Goal: Information Seeking & Learning: Learn about a topic

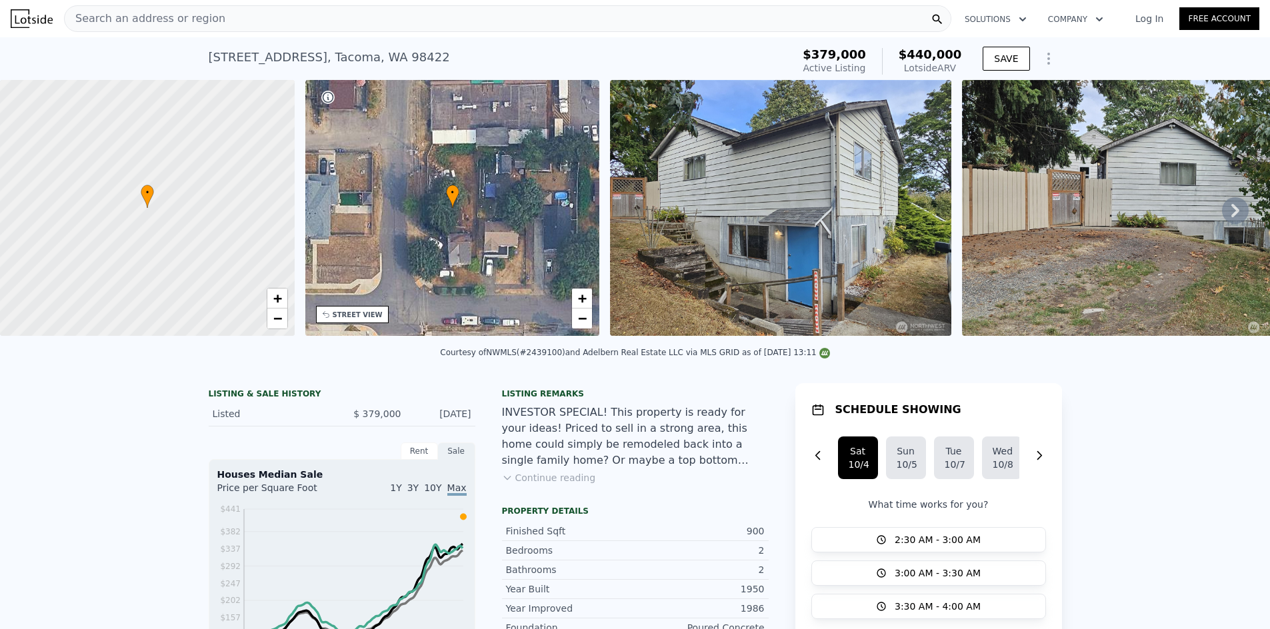
click at [217, 22] on div "Search an address or region" at bounding box center [508, 18] width 888 height 27
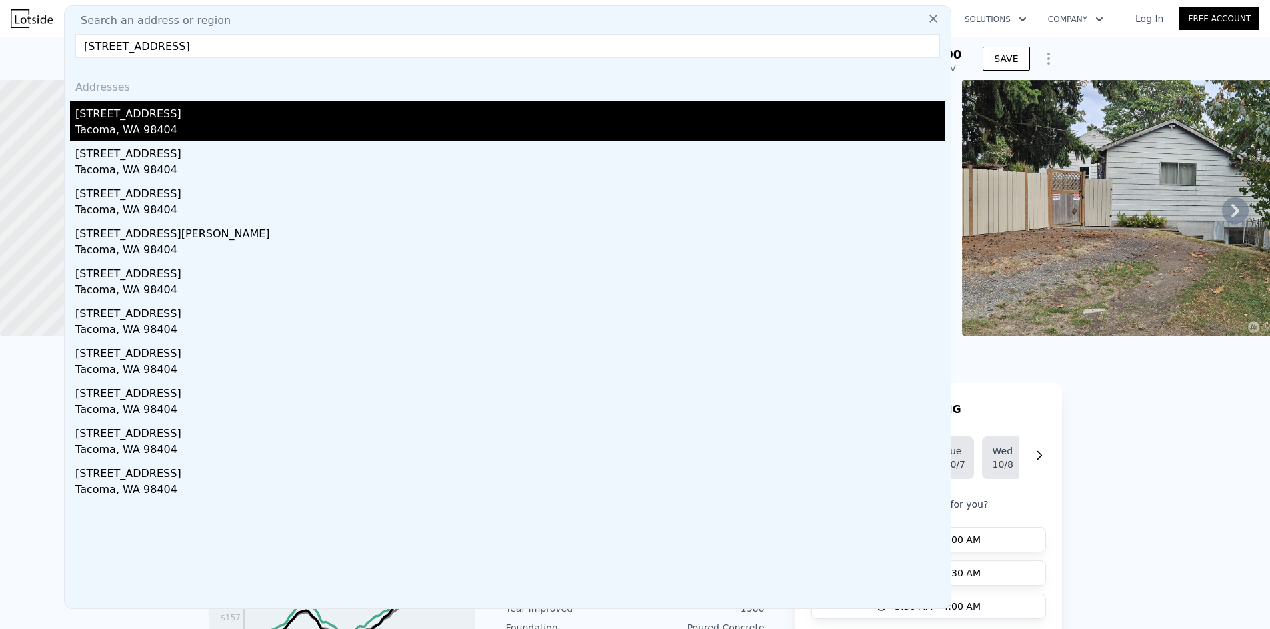
type input "3611 E Spokane St, Tacoma, WA 98404"
click at [127, 116] on div "[STREET_ADDRESS]" at bounding box center [510, 111] width 870 height 21
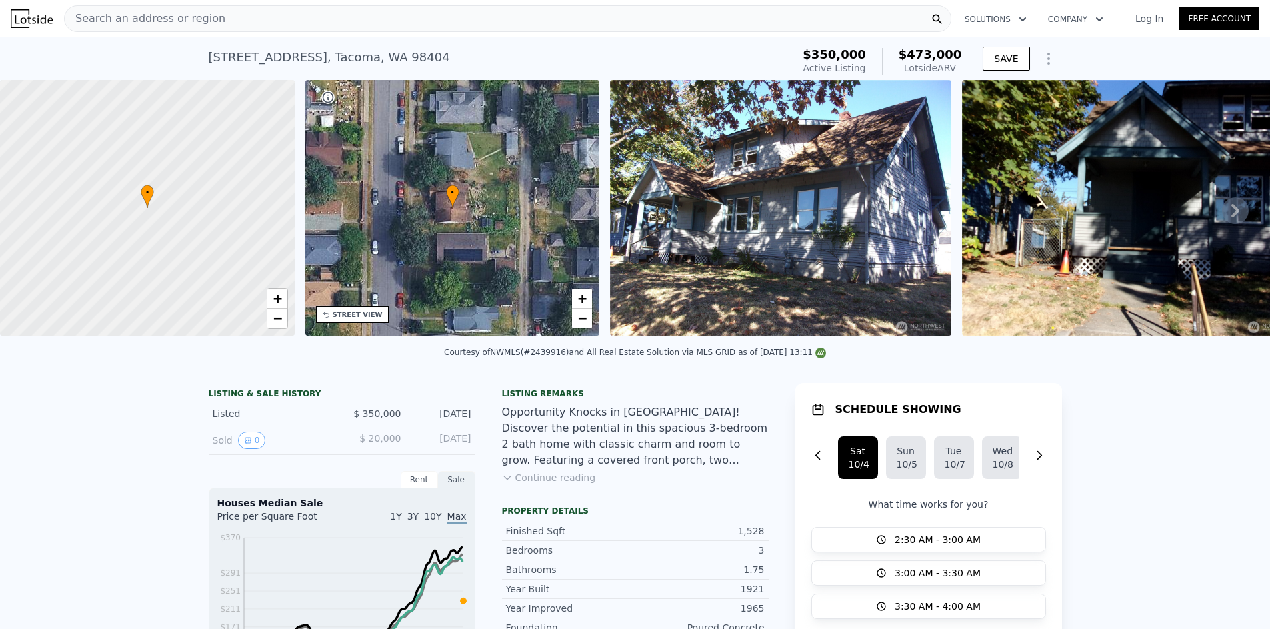
click at [305, 17] on div "Search an address or region" at bounding box center [508, 18] width 888 height 27
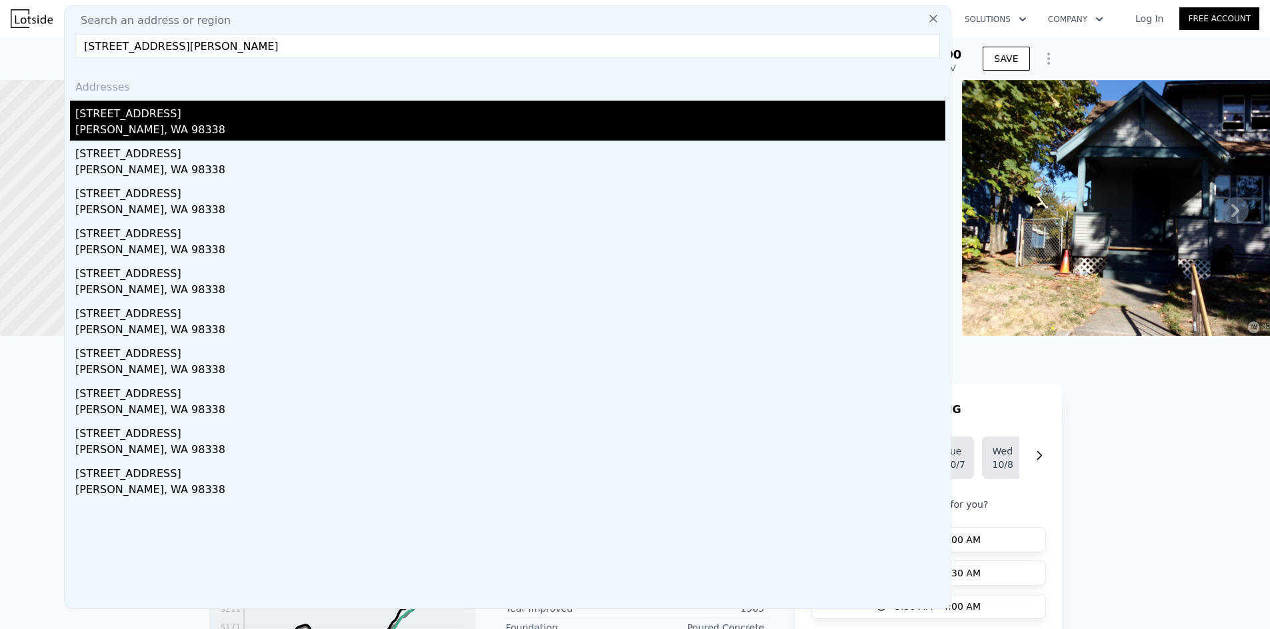
type input "25313 60th Ave E, Graham, WA 98338"
click at [191, 114] on div "25313 60th Ave E" at bounding box center [510, 111] width 870 height 21
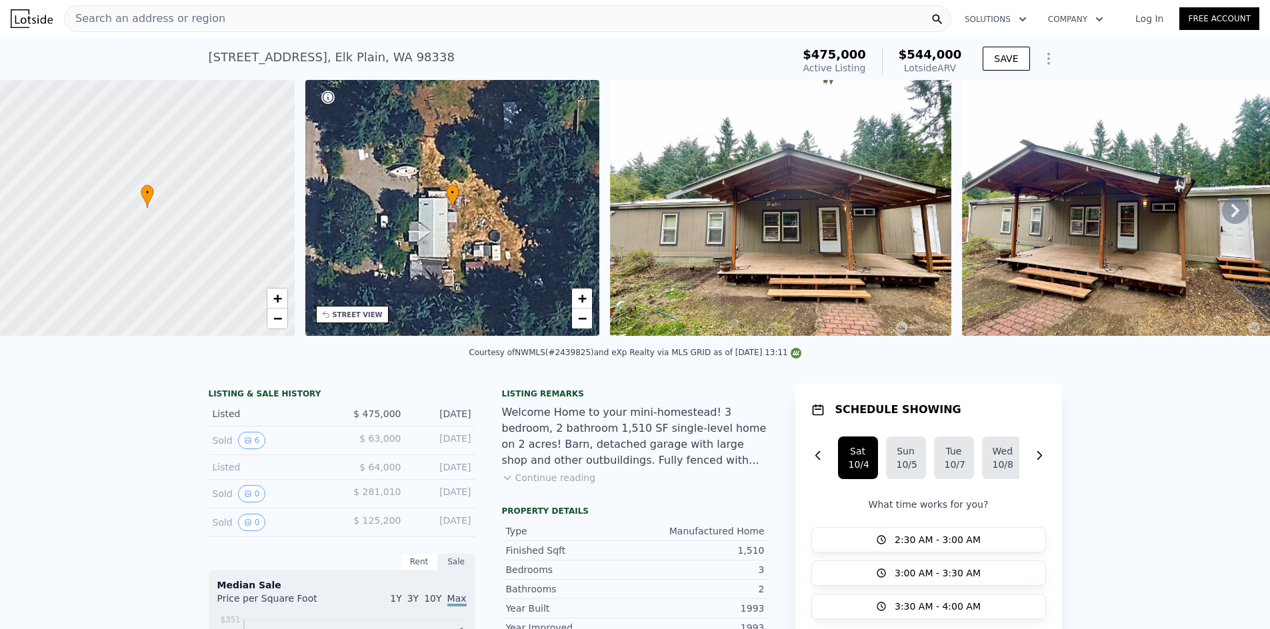
click at [332, 19] on div "Search an address or region" at bounding box center [508, 18] width 888 height 27
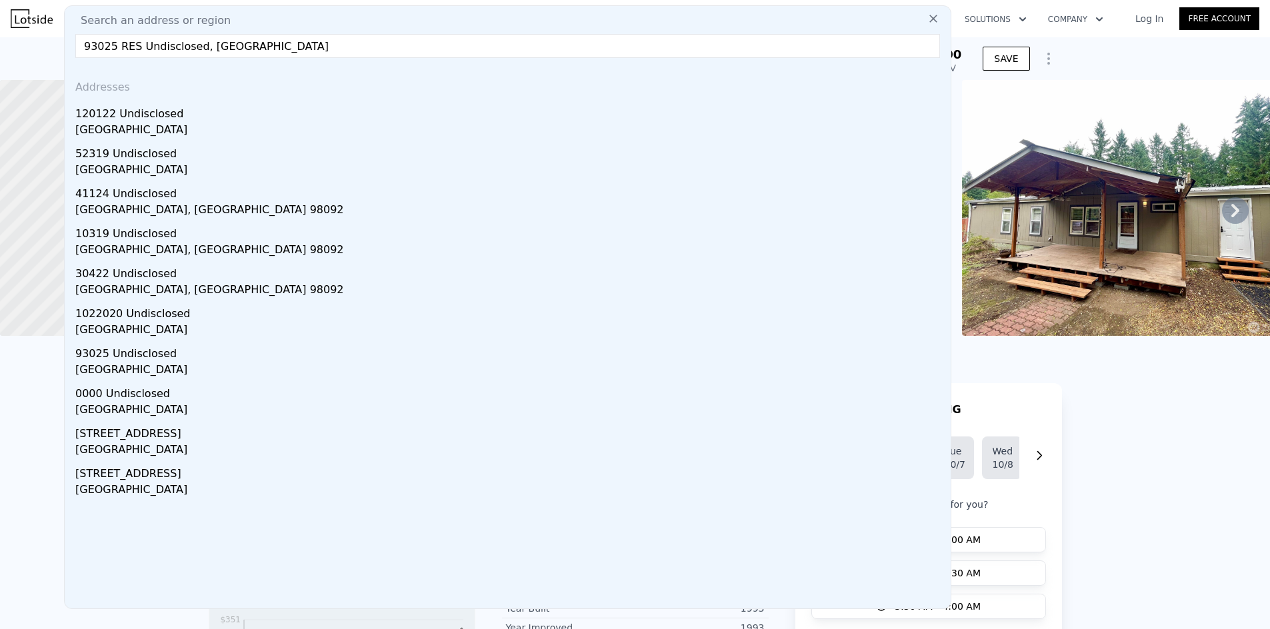
click at [318, 42] on input "93025 RES Undisclosed, Auburn, WA 98001" at bounding box center [507, 46] width 865 height 24
drag, startPoint x: 318, startPoint y: 42, endPoint x: 32, endPoint y: 42, distance: 286.1
click at [320, 52] on input "93025 RES Undisclosed, Auburn, WA 98001" at bounding box center [507, 46] width 865 height 24
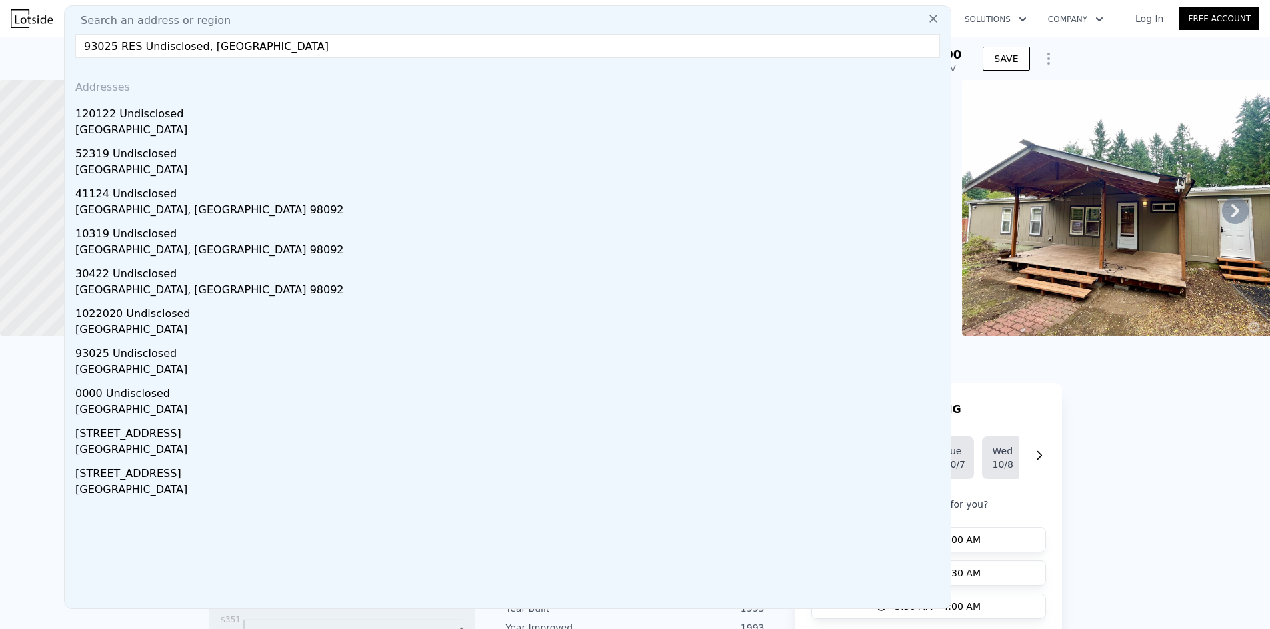
click at [320, 52] on input "93025 RES Undisclosed, Auburn, WA 98001" at bounding box center [507, 46] width 865 height 24
paste input "2439550"
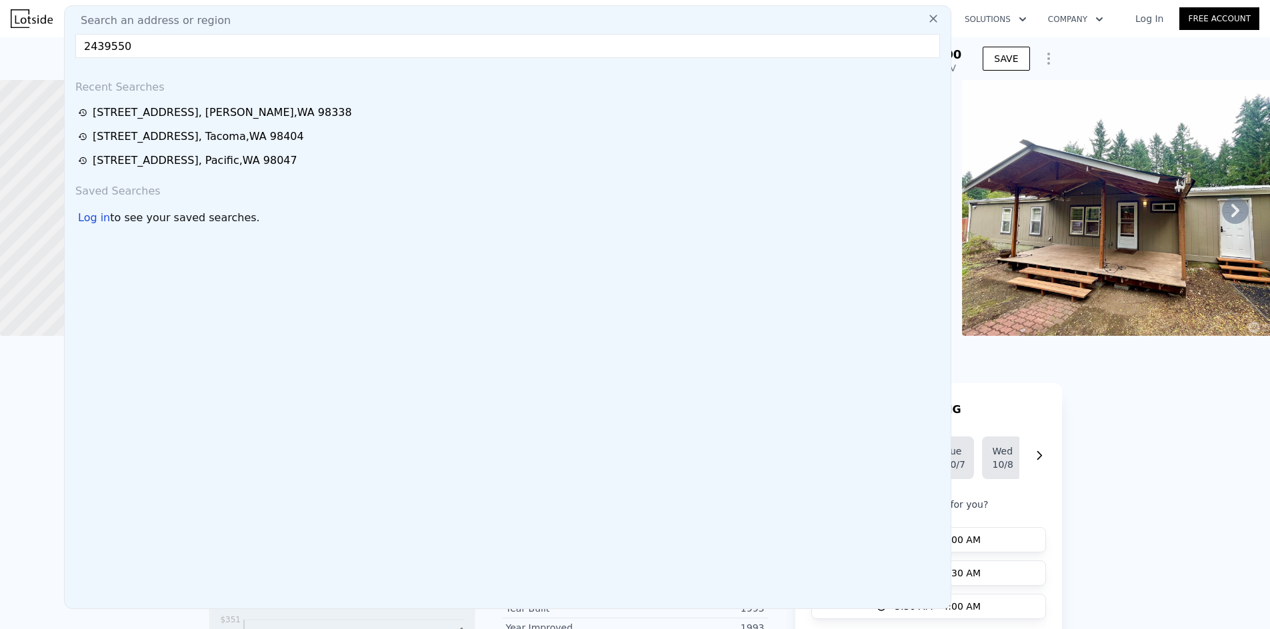
click at [373, 48] on input "2439550" at bounding box center [507, 46] width 865 height 24
paste input "727 28th Ave S, Seattle, WA 98144"
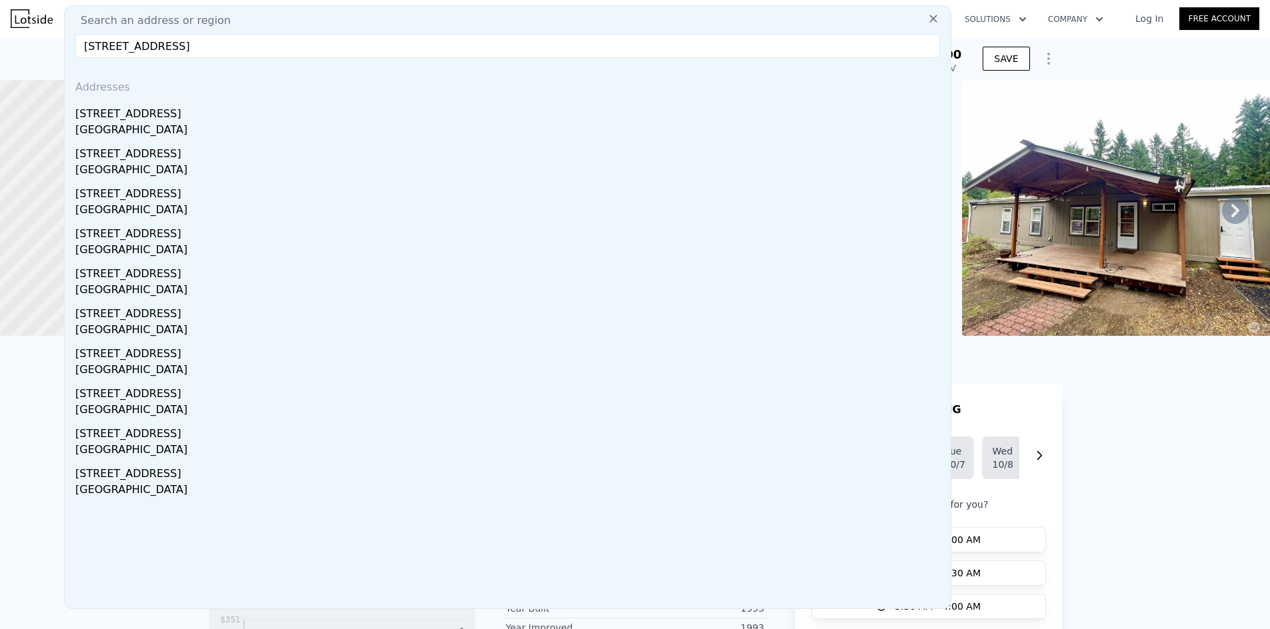
type input "727 28th Ave S, Seattle, WA 98144"
click at [173, 112] on div "727 28th Ave S" at bounding box center [510, 111] width 870 height 21
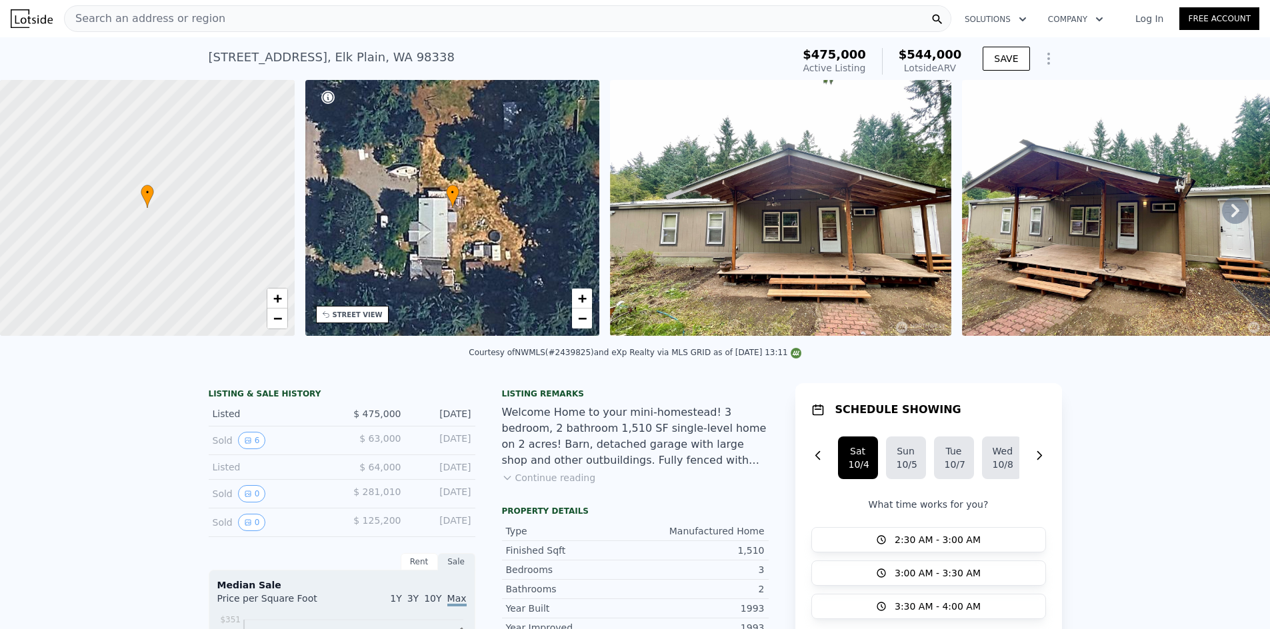
type input "2"
type input "0.75"
type input "1.75"
type input "950"
type input "1200"
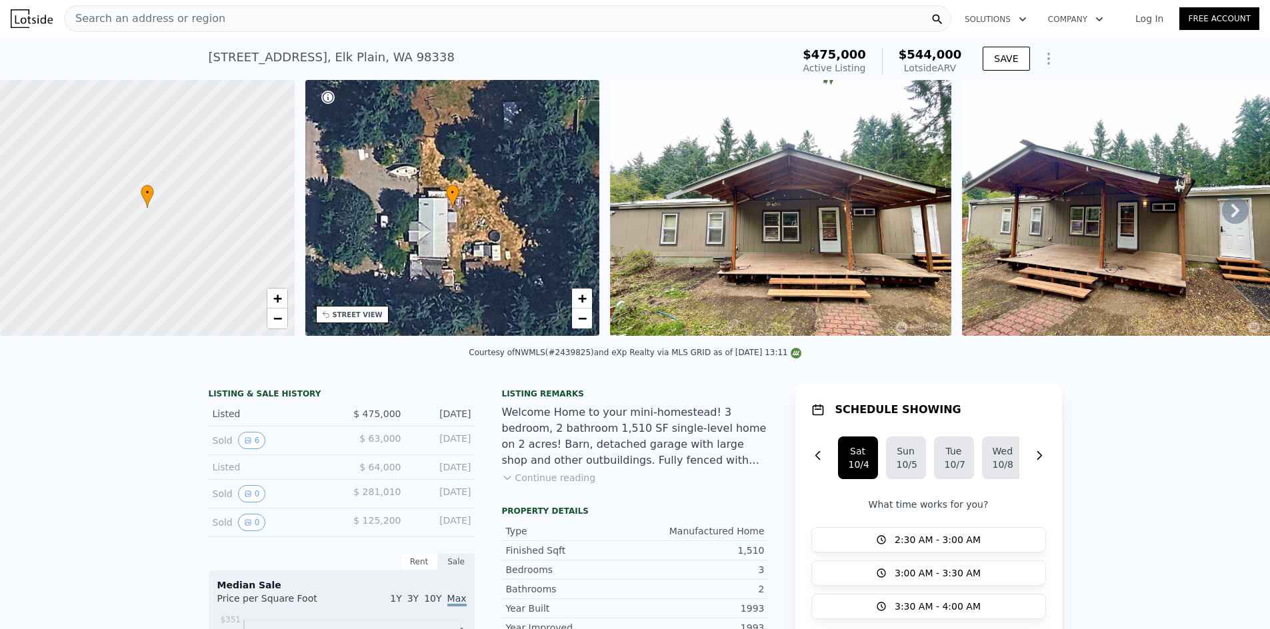
type input "2880"
type input "7800"
type input "$ 820,000"
type input "7"
type input "$ 8,787"
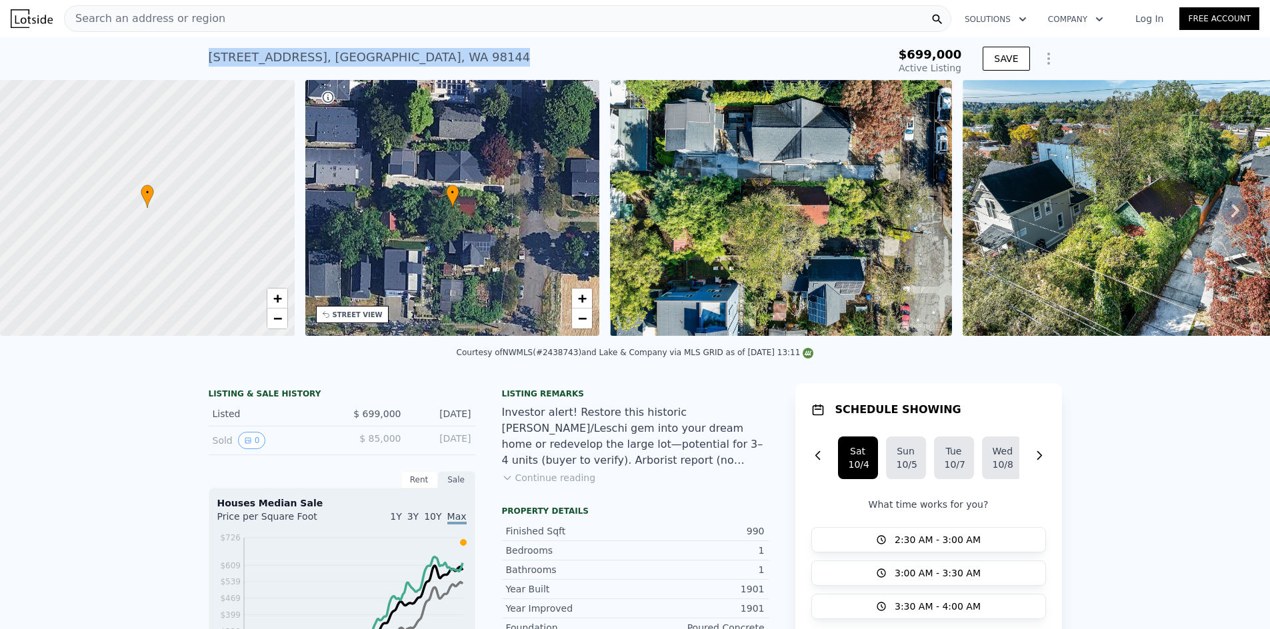
drag, startPoint x: 421, startPoint y: 62, endPoint x: 203, endPoint y: 61, distance: 218.1
click at [203, 61] on div "727 28th Ave S , Seattle , WA 98144 Active at $699k $699,000 Active Listing SAVE" at bounding box center [635, 58] width 1270 height 43
copy div "727 28th Ave S , Seattle , WA 98144"
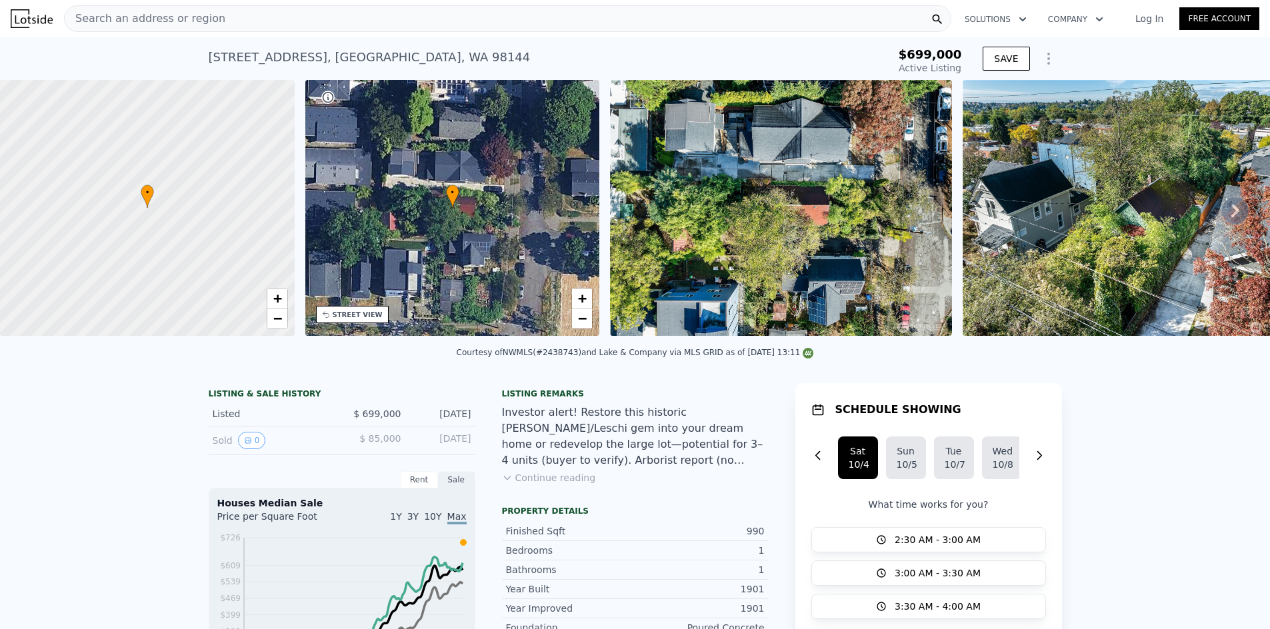
click at [286, 17] on div "Search an address or region" at bounding box center [508, 18] width 888 height 27
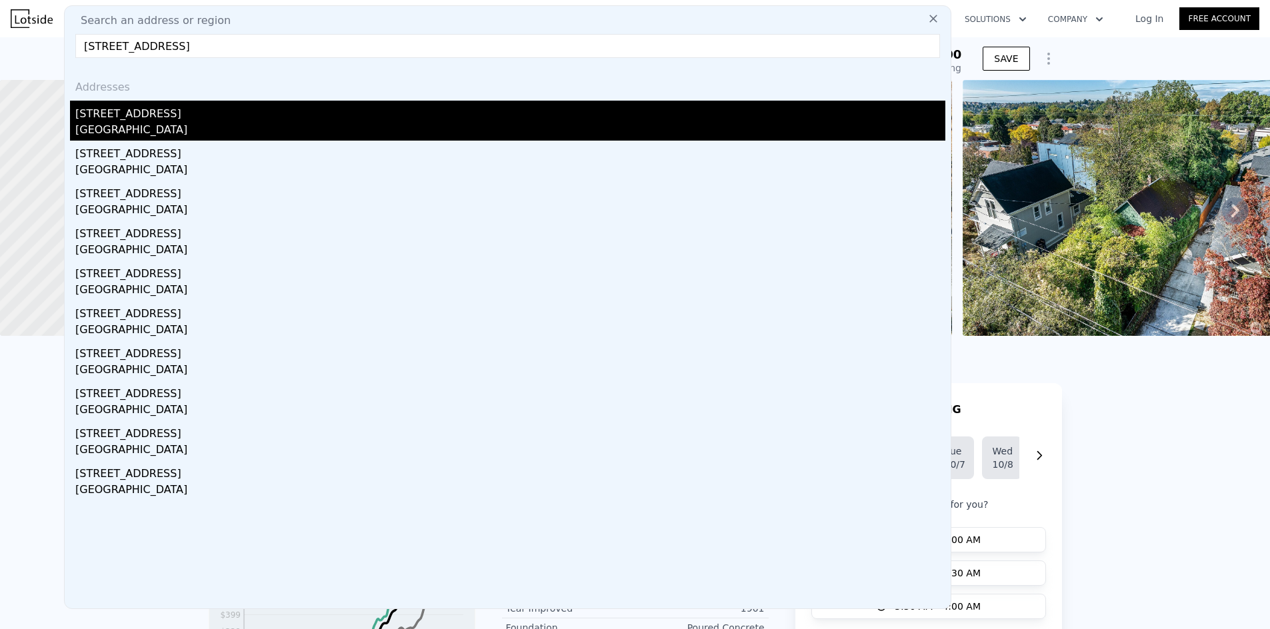
type input "8640 Delridge Wy SW, Seattle, WA 98106"
click at [179, 109] on div "8640 Delridge Way SW" at bounding box center [510, 111] width 870 height 21
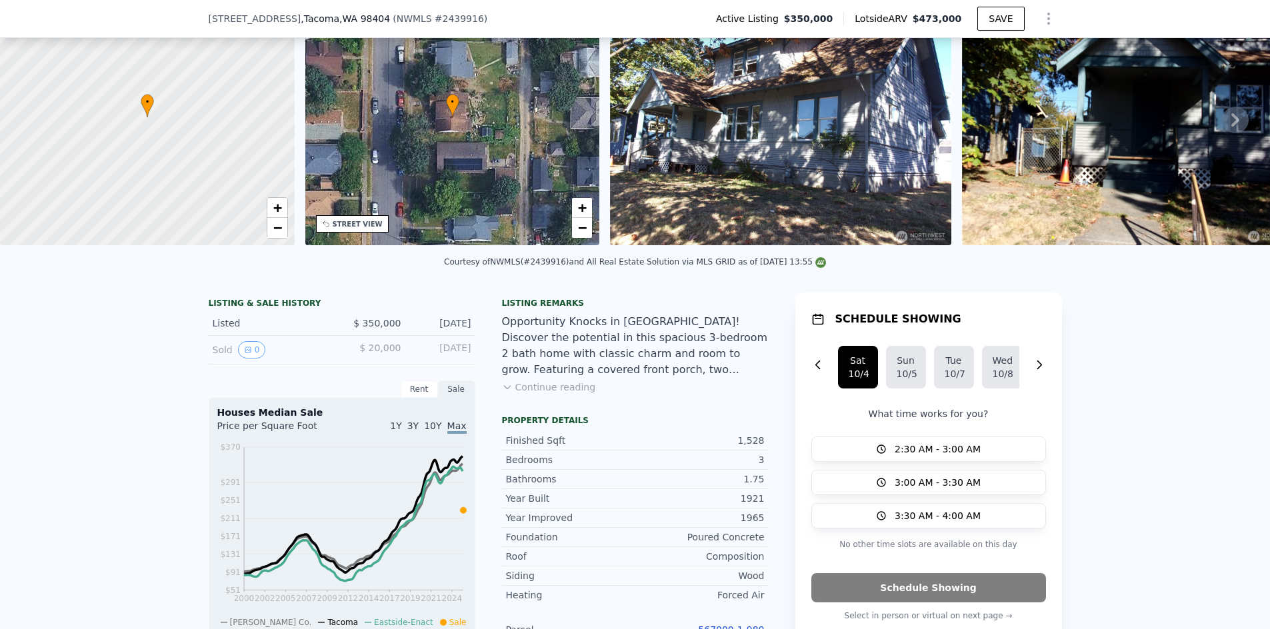
scroll to position [62, 0]
